Goal: Information Seeking & Learning: Learn about a topic

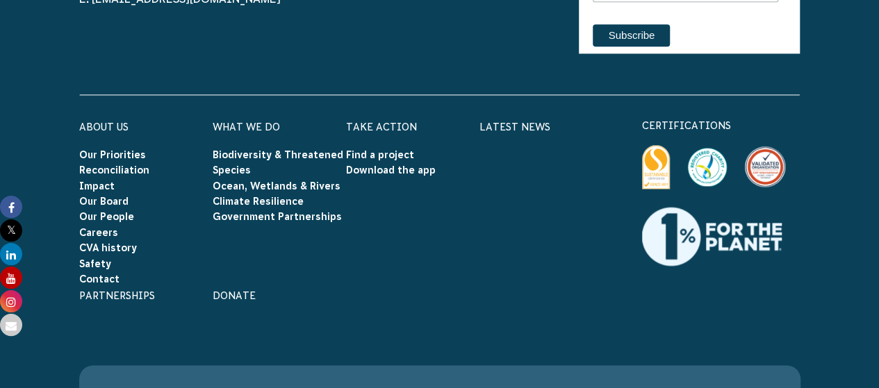
scroll to position [6200, 0]
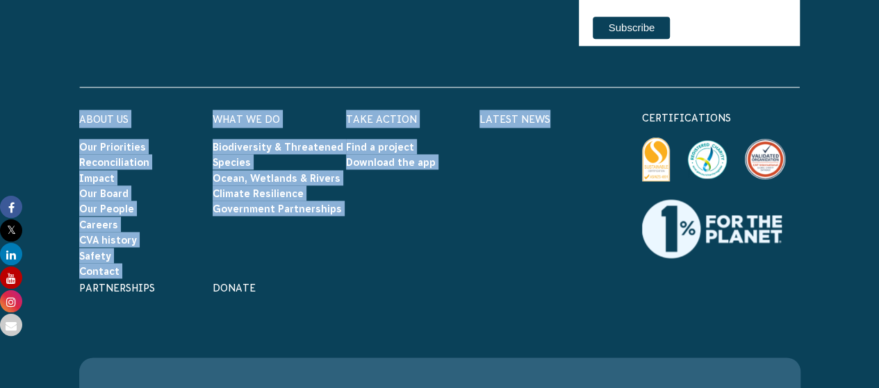
drag, startPoint x: 63, startPoint y: 40, endPoint x: 657, endPoint y: 68, distance: 595.4
click at [657, 68] on div "P: 03 5330 0200 E: [EMAIL_ADDRESS][DOMAIN_NAME] Connect with us Find us on face…" at bounding box center [440, 243] width 774 height 670
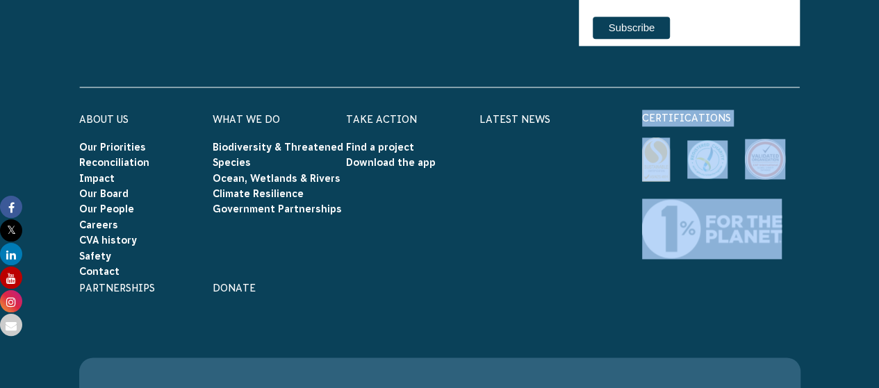
drag, startPoint x: 810, startPoint y: 173, endPoint x: 375, endPoint y: 240, distance: 440.0
click at [375, 240] on div "About Us Our Priorities Reconciliation Impact Our Board Our People Careers CVA …" at bounding box center [440, 223] width 750 height 226
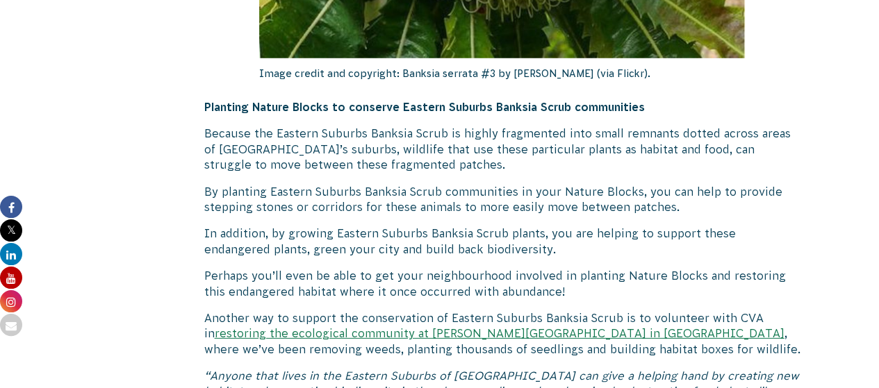
scroll to position [4574, 0]
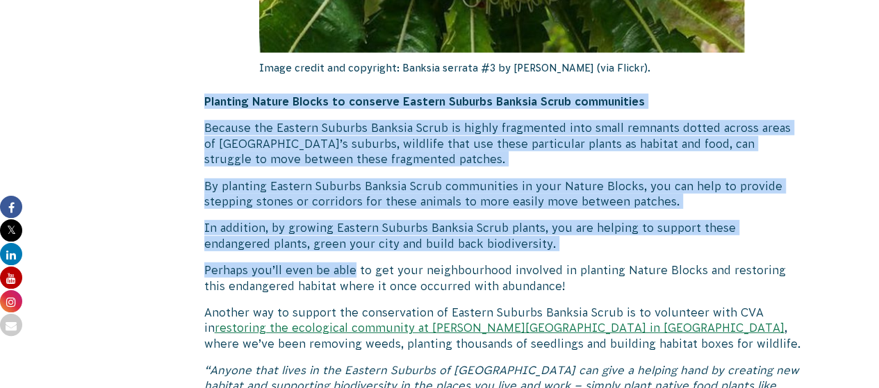
drag, startPoint x: 198, startPoint y: 47, endPoint x: 370, endPoint y: 161, distance: 206.9
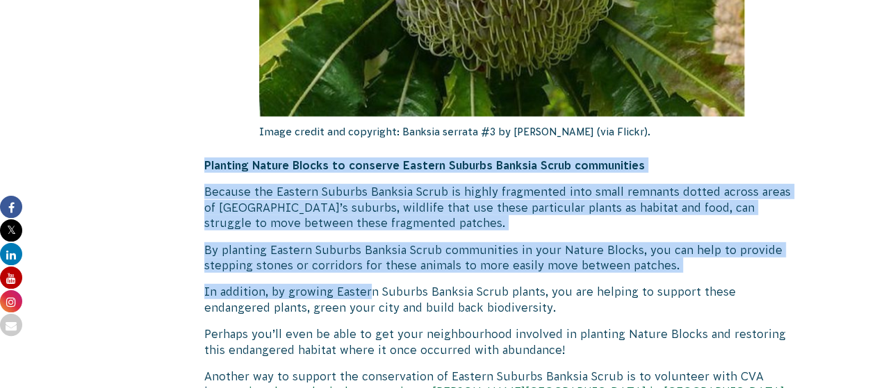
scroll to position [4510, 0]
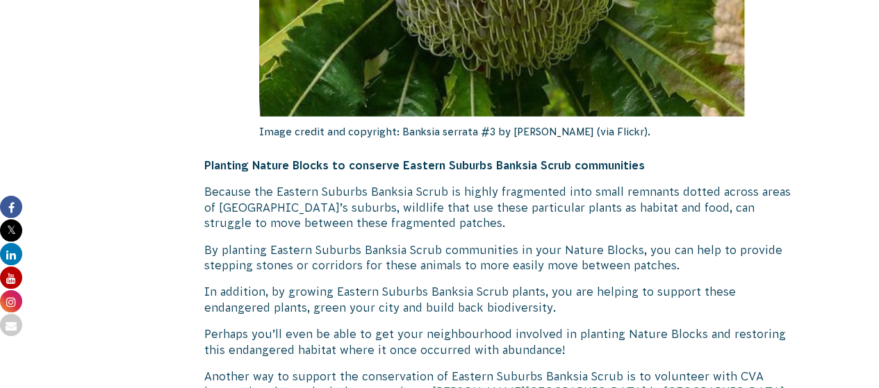
drag, startPoint x: 192, startPoint y: 114, endPoint x: 410, endPoint y: 95, distance: 219.0
drag, startPoint x: 199, startPoint y: 97, endPoint x: 479, endPoint y: 83, distance: 279.7
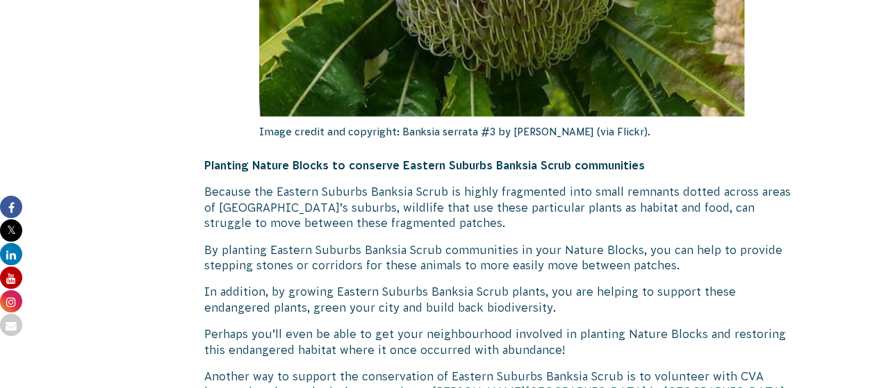
click at [231, 159] on strong "Planting Nature Blocks to conserve Eastern Suburbs Banksia Scrub communities" at bounding box center [424, 165] width 440 height 13
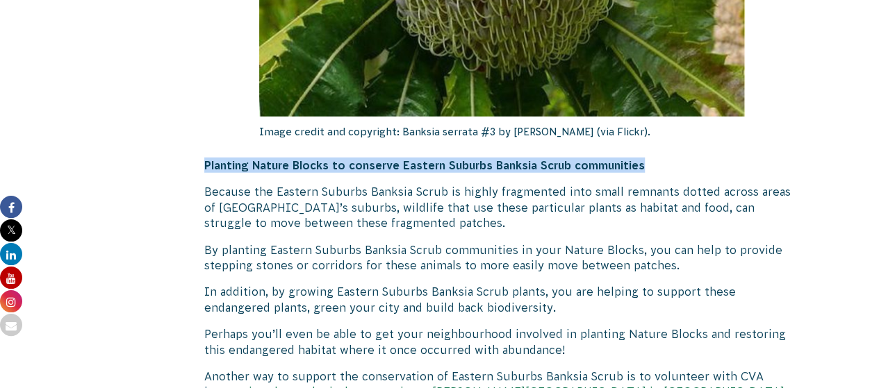
drag, startPoint x: 204, startPoint y: 104, endPoint x: 642, endPoint y: 97, distance: 437.7
click at [642, 159] on strong "Planting Nature Blocks to conserve Eastern Suburbs Banksia Scrub communities" at bounding box center [424, 165] width 440 height 13
copy strong "Planting Nature Blocks to conserve Eastern Suburbs Banksia Scrub communities"
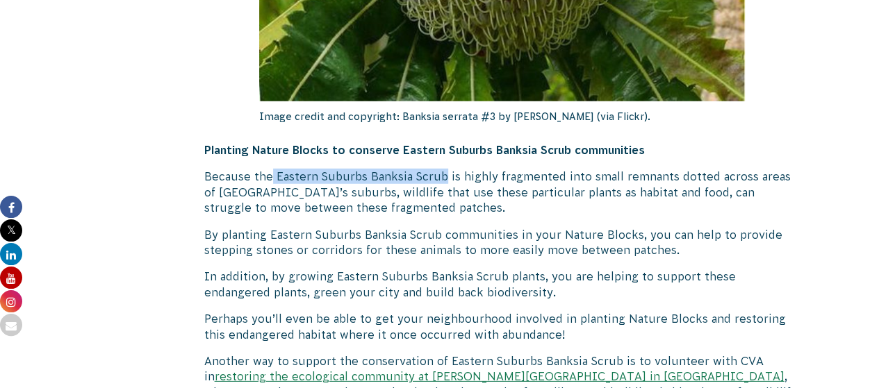
drag, startPoint x: 271, startPoint y: 119, endPoint x: 443, endPoint y: 116, distance: 172.3
click at [443, 169] on p "Because the Eastern Suburbs Banksia Scrub is highly fragmented into small remna…" at bounding box center [502, 192] width 596 height 47
copy p "Eastern Suburbs Banksia Scrub"
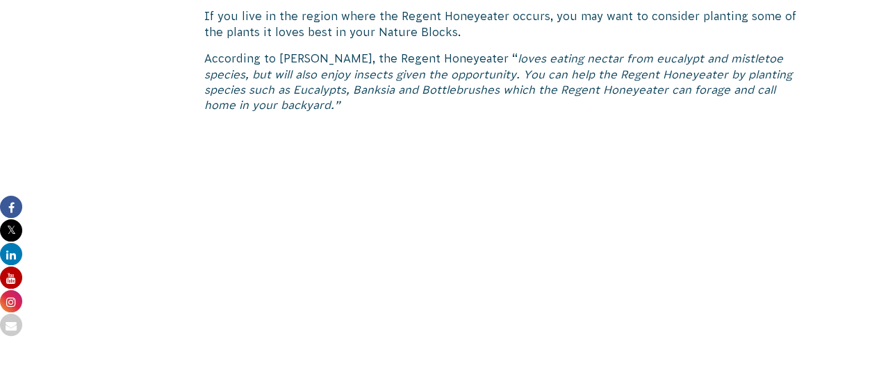
scroll to position [2226, 0]
